Goal: Task Accomplishment & Management: Use online tool/utility

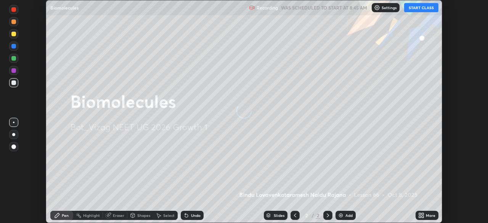
scroll to position [223, 487]
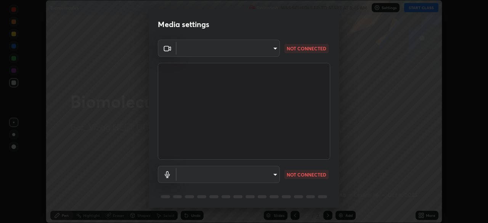
type input "9dfc8a5090e151027bc35a16a4fe033a731e9c0dc6be7320fd00177ef99153e3"
click at [273, 173] on body "Erase all Biomolecules Recording WAS SCHEDULED TO START AT 8:45 AM Settings STA…" at bounding box center [244, 111] width 488 height 223
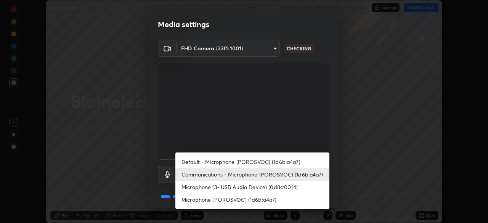
click at [269, 199] on li "Microphone (POROSVOC) (1d6b:a4a7)" at bounding box center [252, 199] width 154 height 13
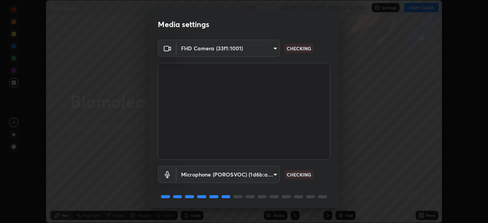
type input "8ea8f7198141c22a5263decdb3ce39ffb80ace65c142a2862a3c03b5b5064fa7"
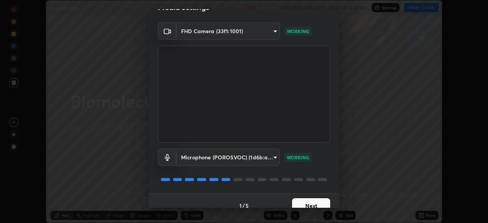
scroll to position [27, 0]
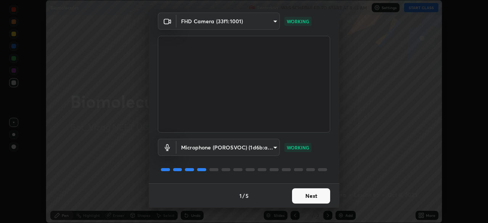
click at [313, 195] on button "Next" at bounding box center [311, 195] width 38 height 15
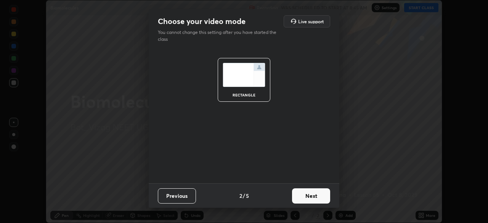
click at [314, 194] on button "Next" at bounding box center [311, 195] width 38 height 15
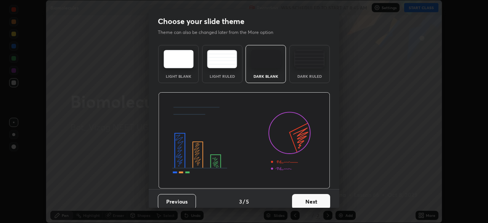
click at [314, 200] on button "Next" at bounding box center [311, 201] width 38 height 15
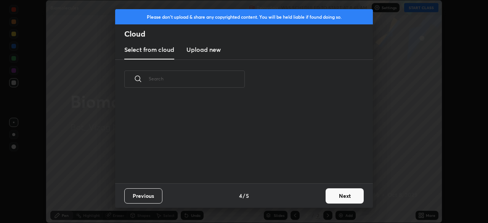
click at [337, 195] on button "Next" at bounding box center [344, 195] width 38 height 15
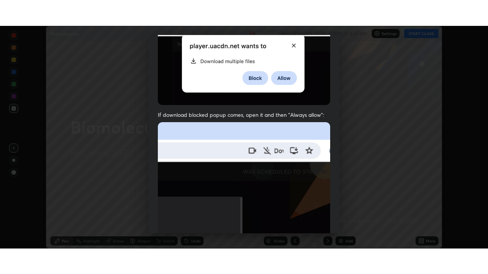
scroll to position [183, 0]
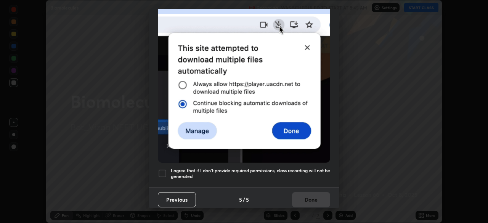
click at [162, 171] on div at bounding box center [162, 173] width 9 height 9
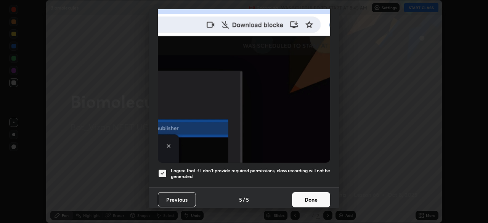
click at [304, 193] on button "Done" at bounding box center [311, 199] width 38 height 15
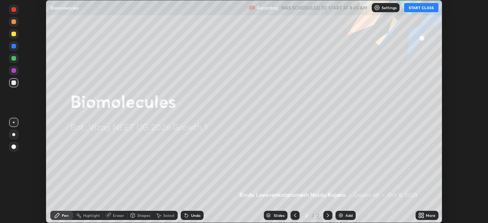
click at [420, 6] on button "START CLASS" at bounding box center [421, 7] width 34 height 9
click at [422, 214] on icon at bounding box center [422, 214] width 2 height 2
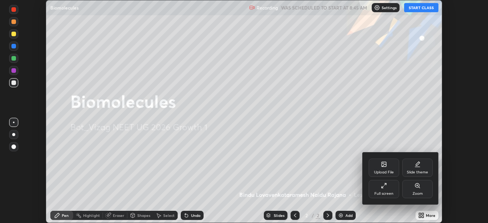
click at [391, 190] on div "Full screen" at bounding box center [383, 189] width 30 height 18
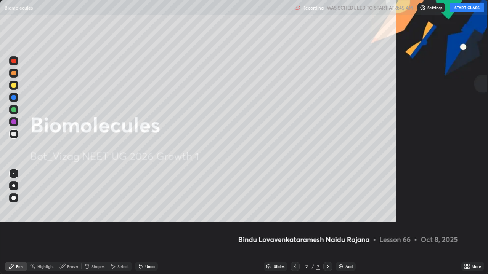
scroll to position [274, 488]
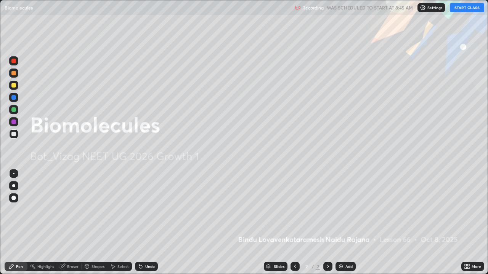
click at [342, 223] on img at bounding box center [341, 267] width 6 height 6
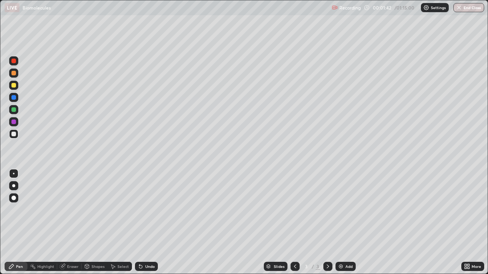
click at [13, 186] on div at bounding box center [13, 185] width 3 height 3
click at [14, 85] on div at bounding box center [13, 85] width 5 height 5
click at [17, 223] on div "Pen" at bounding box center [19, 267] width 7 height 4
click at [15, 112] on div at bounding box center [13, 109] width 5 height 5
click at [14, 86] on div at bounding box center [13, 85] width 5 height 5
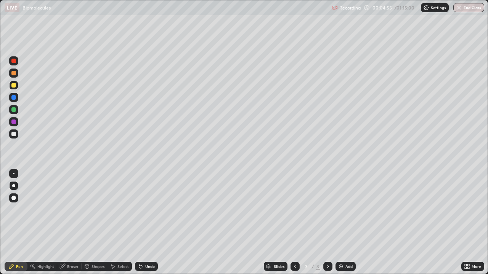
click at [339, 223] on img at bounding box center [341, 267] width 6 height 6
click at [14, 135] on div at bounding box center [13, 134] width 5 height 5
click at [15, 86] on div at bounding box center [13, 85] width 5 height 5
click at [16, 134] on div at bounding box center [13, 134] width 5 height 5
click at [336, 223] on div "Add" at bounding box center [345, 266] width 20 height 9
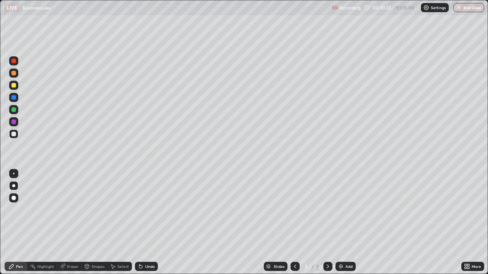
click at [14, 86] on div at bounding box center [13, 85] width 5 height 5
click at [14, 136] on div at bounding box center [13, 134] width 5 height 5
click at [14, 85] on div at bounding box center [13, 85] width 5 height 5
click at [15, 135] on div at bounding box center [13, 134] width 5 height 5
click at [343, 223] on div "Add" at bounding box center [345, 266] width 20 height 9
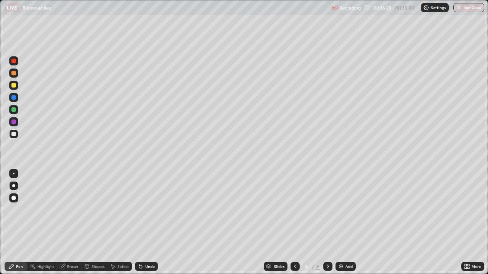
click at [14, 86] on div at bounding box center [13, 85] width 5 height 5
click at [15, 136] on div at bounding box center [13, 134] width 5 height 5
click at [14, 86] on div at bounding box center [13, 85] width 5 height 5
click at [293, 223] on icon at bounding box center [295, 267] width 6 height 6
click at [294, 223] on icon at bounding box center [295, 267] width 6 height 6
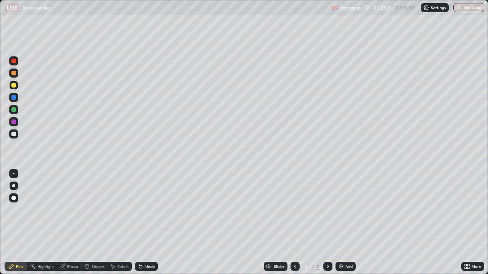
click at [14, 109] on div at bounding box center [13, 109] width 5 height 5
click at [69, 223] on div "Eraser" at bounding box center [72, 267] width 11 height 4
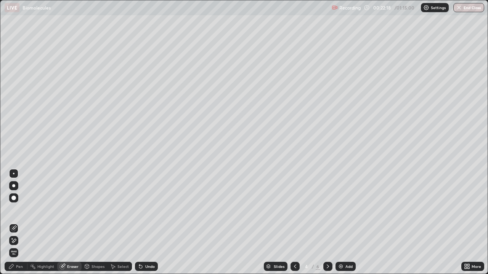
click at [19, 223] on div "Pen" at bounding box center [19, 267] width 7 height 4
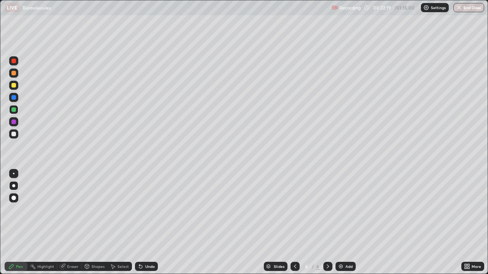
click at [15, 136] on div at bounding box center [13, 134] width 9 height 9
click at [338, 223] on img at bounding box center [341, 267] width 6 height 6
click at [14, 86] on div at bounding box center [13, 85] width 5 height 5
click at [15, 135] on div at bounding box center [13, 134] width 5 height 5
click at [13, 85] on div at bounding box center [13, 85] width 5 height 5
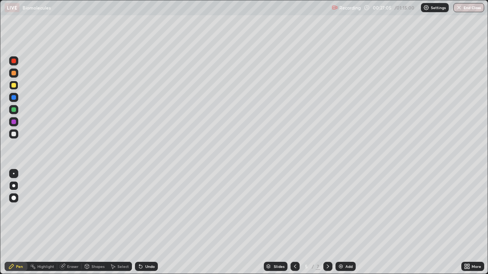
click at [14, 134] on div at bounding box center [13, 134] width 5 height 5
click at [14, 86] on div at bounding box center [13, 85] width 5 height 5
click at [14, 135] on div at bounding box center [13, 134] width 5 height 5
click at [15, 108] on div at bounding box center [13, 109] width 5 height 5
click at [14, 135] on div at bounding box center [13, 134] width 5 height 5
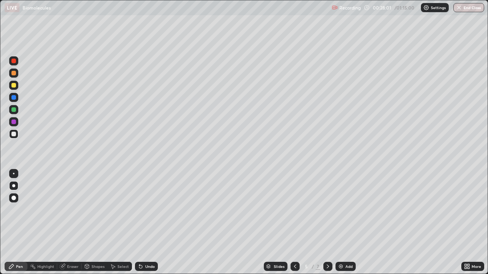
click at [14, 85] on div at bounding box center [13, 85] width 5 height 5
click at [15, 110] on div at bounding box center [13, 109] width 5 height 5
click at [14, 86] on div at bounding box center [13, 85] width 5 height 5
click at [14, 135] on div at bounding box center [13, 134] width 5 height 5
click at [15, 122] on div at bounding box center [13, 122] width 5 height 5
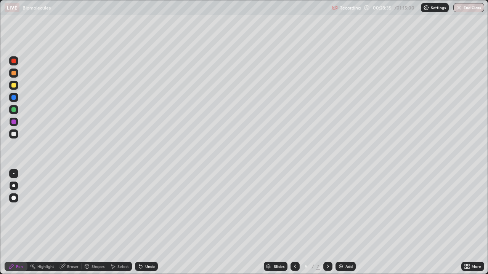
click at [14, 137] on div at bounding box center [13, 134] width 9 height 9
click at [13, 84] on div at bounding box center [13, 85] width 5 height 5
click at [15, 136] on div at bounding box center [13, 134] width 5 height 5
click at [72, 223] on div "Eraser" at bounding box center [72, 267] width 11 height 4
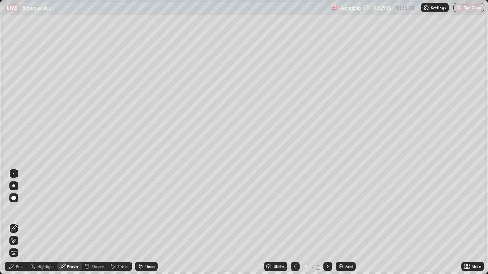
click at [21, 223] on div "Pen" at bounding box center [19, 267] width 7 height 4
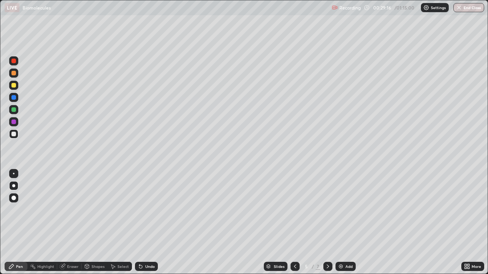
click at [14, 74] on div at bounding box center [13, 73] width 5 height 5
click at [14, 136] on div at bounding box center [13, 134] width 5 height 5
click at [14, 86] on div at bounding box center [13, 85] width 5 height 5
click at [14, 110] on div at bounding box center [13, 109] width 5 height 5
click at [14, 122] on div at bounding box center [13, 122] width 5 height 5
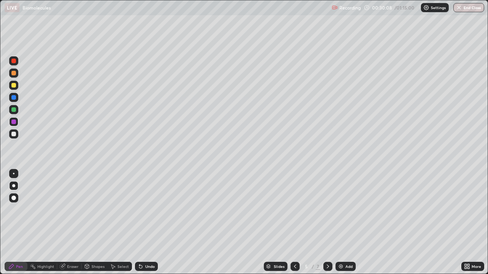
click at [14, 135] on div at bounding box center [13, 134] width 5 height 5
click at [14, 121] on div at bounding box center [13, 122] width 5 height 5
click at [14, 74] on div at bounding box center [13, 73] width 5 height 5
click at [13, 122] on div at bounding box center [13, 122] width 5 height 5
click at [14, 111] on div at bounding box center [13, 109] width 5 height 5
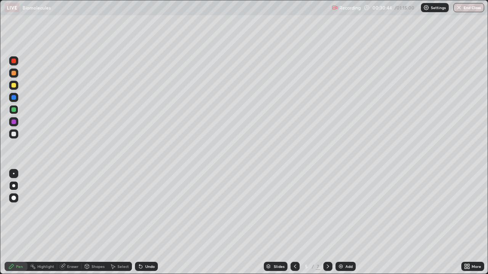
click at [14, 122] on div at bounding box center [13, 122] width 5 height 5
click at [338, 223] on img at bounding box center [341, 267] width 6 height 6
click at [15, 135] on div at bounding box center [13, 134] width 5 height 5
click at [14, 86] on div at bounding box center [13, 85] width 5 height 5
click at [15, 134] on div at bounding box center [13, 134] width 5 height 5
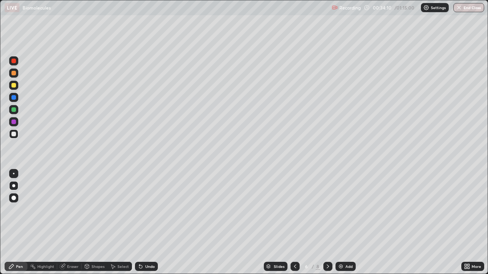
click at [15, 109] on div at bounding box center [13, 109] width 5 height 5
click at [14, 135] on div at bounding box center [13, 134] width 5 height 5
click at [15, 86] on div at bounding box center [13, 85] width 5 height 5
click at [14, 74] on div at bounding box center [13, 73] width 5 height 5
click at [14, 136] on div at bounding box center [13, 134] width 5 height 5
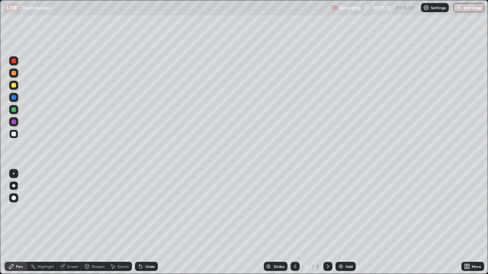
click at [16, 73] on div at bounding box center [13, 73] width 5 height 5
click at [15, 122] on div at bounding box center [13, 122] width 5 height 5
click at [13, 108] on div at bounding box center [13, 109] width 5 height 5
click at [14, 136] on div at bounding box center [13, 134] width 5 height 5
click at [14, 73] on div at bounding box center [13, 73] width 5 height 5
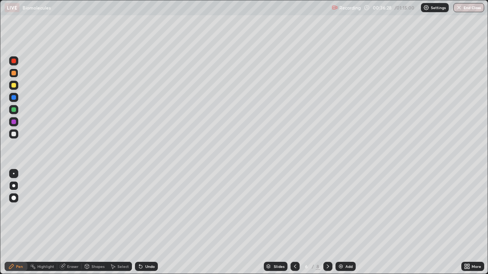
click at [74, 223] on div "Eraser" at bounding box center [72, 267] width 11 height 4
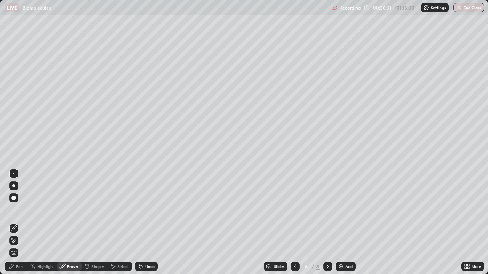
click at [20, 223] on div "Pen" at bounding box center [19, 267] width 7 height 4
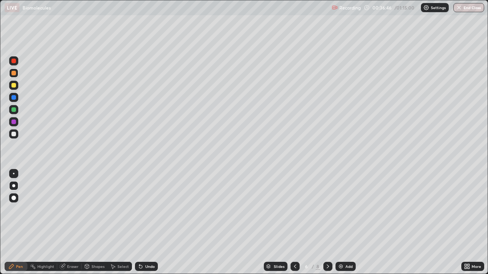
click at [13, 133] on div at bounding box center [13, 134] width 5 height 5
click at [14, 110] on div at bounding box center [13, 109] width 5 height 5
click at [14, 133] on div at bounding box center [13, 134] width 5 height 5
click at [15, 61] on div at bounding box center [13, 61] width 5 height 5
click at [15, 135] on div at bounding box center [13, 134] width 5 height 5
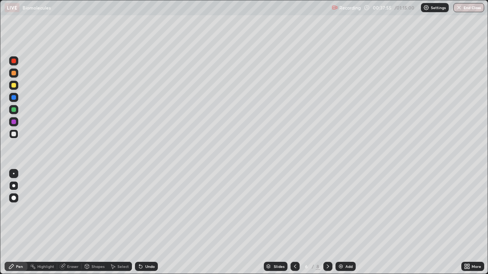
click at [12, 121] on div at bounding box center [13, 122] width 5 height 5
click at [71, 223] on div "Eraser" at bounding box center [72, 267] width 11 height 4
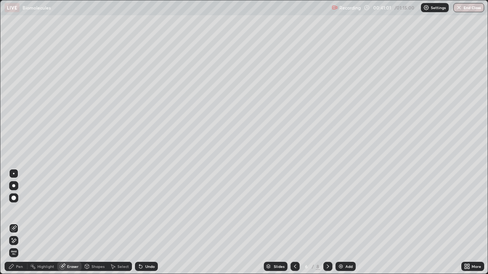
click at [349, 223] on div "Add" at bounding box center [348, 267] width 7 height 4
click at [14, 186] on div at bounding box center [13, 185] width 3 height 3
click at [18, 223] on div "Pen" at bounding box center [19, 267] width 7 height 4
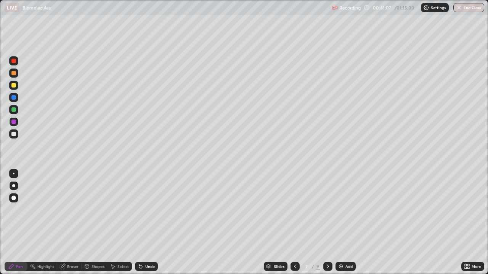
click at [15, 136] on div at bounding box center [13, 134] width 5 height 5
click at [14, 85] on div at bounding box center [13, 85] width 5 height 5
click at [16, 133] on div at bounding box center [13, 134] width 5 height 5
click at [16, 87] on div at bounding box center [13, 85] width 9 height 9
click at [14, 136] on div at bounding box center [13, 134] width 5 height 5
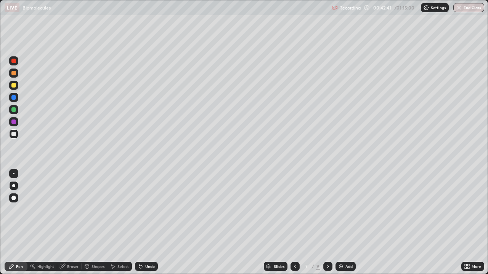
click at [13, 75] on div at bounding box center [13, 73] width 5 height 5
click at [14, 133] on div at bounding box center [13, 134] width 5 height 5
click at [15, 86] on div at bounding box center [13, 85] width 5 height 5
click at [14, 135] on div at bounding box center [13, 134] width 5 height 5
click at [340, 223] on img at bounding box center [341, 267] width 6 height 6
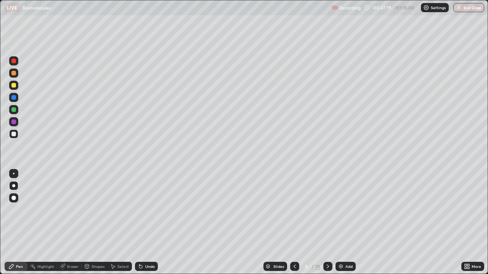
click at [15, 86] on div at bounding box center [13, 85] width 5 height 5
click at [14, 134] on div at bounding box center [13, 134] width 5 height 5
click at [13, 87] on div at bounding box center [13, 85] width 5 height 5
click at [13, 96] on div at bounding box center [13, 97] width 5 height 5
click at [15, 135] on div at bounding box center [13, 134] width 5 height 5
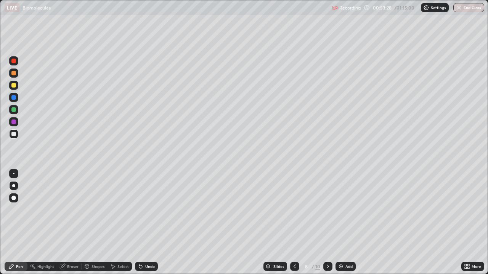
click at [74, 223] on div "Eraser" at bounding box center [72, 267] width 11 height 4
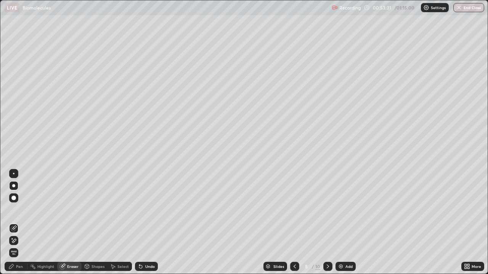
click at [18, 223] on div "Pen" at bounding box center [16, 266] width 23 height 9
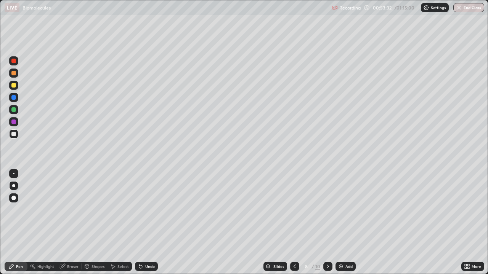
click at [14, 85] on div at bounding box center [13, 85] width 5 height 5
click at [16, 98] on div at bounding box center [13, 97] width 5 height 5
click at [339, 223] on img at bounding box center [341, 267] width 6 height 6
click at [15, 136] on div at bounding box center [13, 134] width 5 height 5
click at [14, 110] on div at bounding box center [13, 109] width 5 height 5
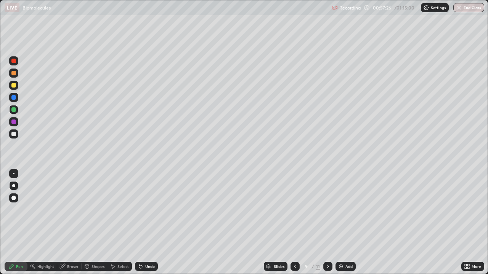
click at [14, 135] on div at bounding box center [13, 134] width 5 height 5
click at [14, 86] on div at bounding box center [13, 85] width 5 height 5
click at [14, 71] on div at bounding box center [13, 73] width 5 height 5
click at [15, 87] on div at bounding box center [13, 85] width 9 height 9
click at [13, 122] on div at bounding box center [13, 122] width 5 height 5
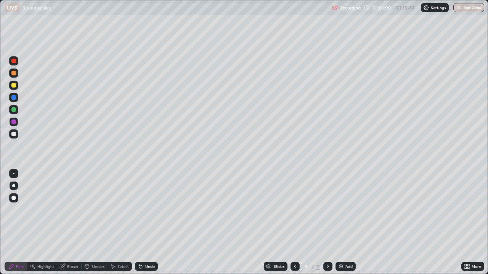
click at [295, 223] on icon at bounding box center [295, 267] width 6 height 6
click at [327, 223] on icon at bounding box center [328, 267] width 6 height 6
click at [338, 223] on img at bounding box center [341, 267] width 6 height 6
click at [14, 137] on div at bounding box center [13, 134] width 9 height 9
click at [15, 75] on div at bounding box center [13, 73] width 5 height 5
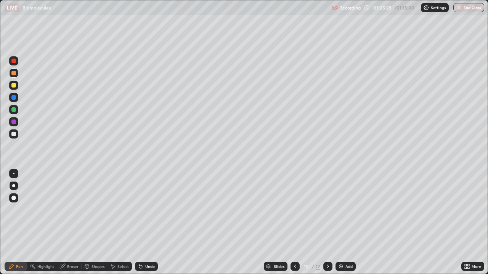
click at [16, 136] on div at bounding box center [13, 134] width 9 height 9
click at [16, 86] on div at bounding box center [13, 85] width 5 height 5
click at [13, 135] on div at bounding box center [13, 134] width 5 height 5
click at [14, 85] on div at bounding box center [13, 85] width 5 height 5
click at [15, 134] on div at bounding box center [13, 134] width 5 height 5
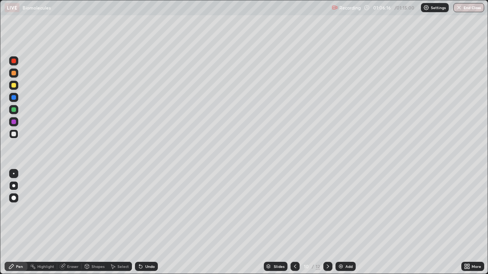
click at [14, 86] on div at bounding box center [13, 85] width 5 height 5
click at [14, 98] on div at bounding box center [13, 97] width 5 height 5
click at [69, 223] on div "Eraser" at bounding box center [72, 267] width 11 height 4
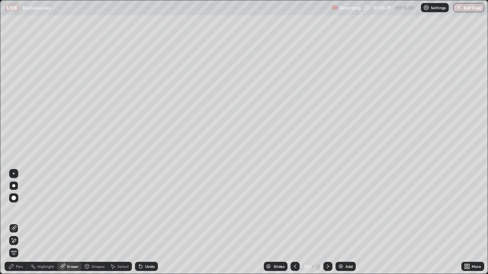
click at [19, 223] on div "Pen" at bounding box center [19, 267] width 7 height 4
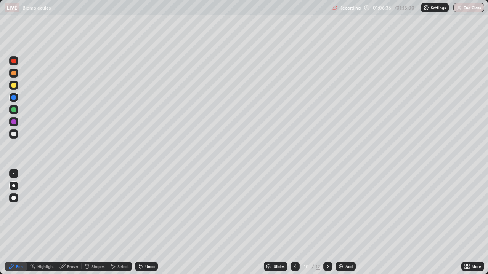
click at [15, 136] on div at bounding box center [13, 134] width 9 height 9
click at [15, 85] on div at bounding box center [13, 85] width 5 height 5
click at [16, 99] on div at bounding box center [13, 97] width 9 height 9
click at [14, 135] on div at bounding box center [13, 134] width 5 height 5
click at [15, 86] on div at bounding box center [13, 85] width 5 height 5
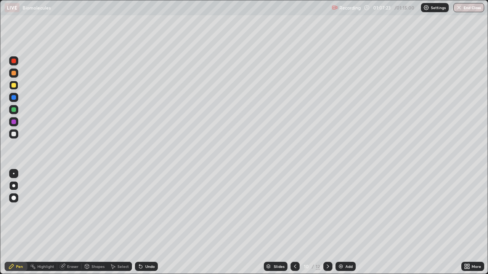
click at [14, 74] on div at bounding box center [13, 73] width 5 height 5
click at [69, 223] on div "Eraser" at bounding box center [72, 267] width 11 height 4
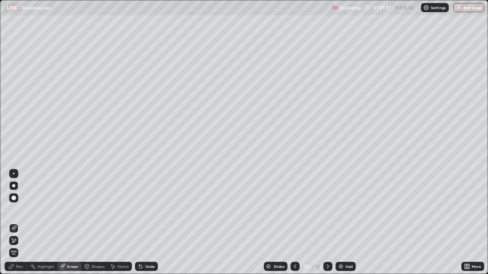
click at [19, 223] on div "Pen" at bounding box center [19, 267] width 7 height 4
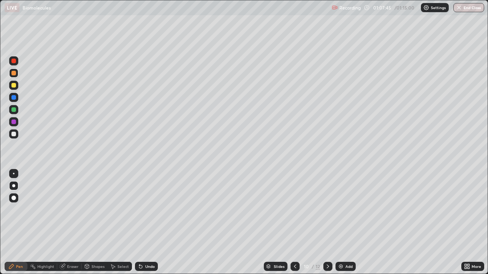
click at [14, 136] on div at bounding box center [13, 134] width 5 height 5
click at [15, 74] on div at bounding box center [13, 73] width 5 height 5
click at [14, 111] on div at bounding box center [13, 109] width 5 height 5
click at [15, 61] on div at bounding box center [13, 61] width 5 height 5
click at [16, 135] on div at bounding box center [13, 134] width 5 height 5
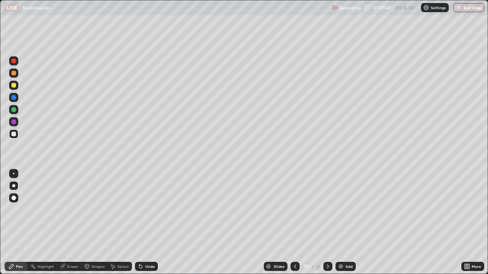
click at [15, 123] on div at bounding box center [13, 122] width 5 height 5
click at [339, 223] on img at bounding box center [341, 267] width 6 height 6
click at [13, 135] on div at bounding box center [13, 134] width 5 height 5
click at [14, 110] on div at bounding box center [13, 109] width 5 height 5
click at [13, 136] on div at bounding box center [13, 134] width 5 height 5
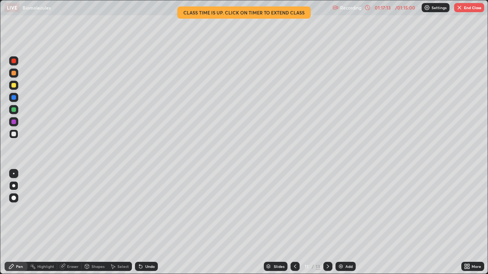
click at [465, 9] on button "End Class" at bounding box center [469, 7] width 30 height 9
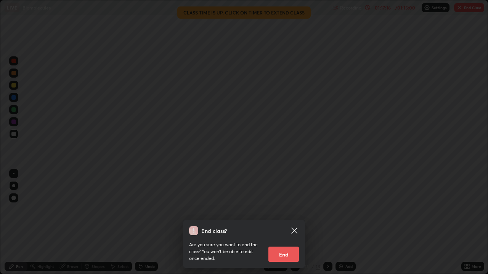
click at [291, 223] on button "End" at bounding box center [283, 254] width 30 height 15
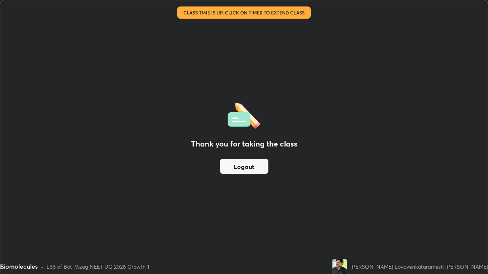
click at [254, 166] on button "Logout" at bounding box center [244, 166] width 48 height 15
